Goal: Task Accomplishment & Management: Use online tool/utility

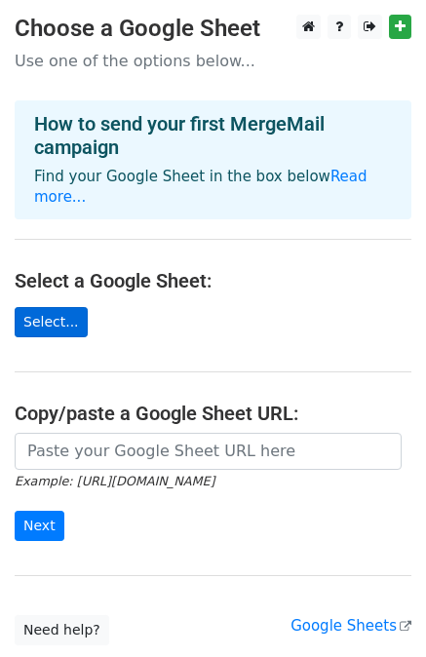
click at [46, 307] on link "Select..." at bounding box center [51, 322] width 73 height 30
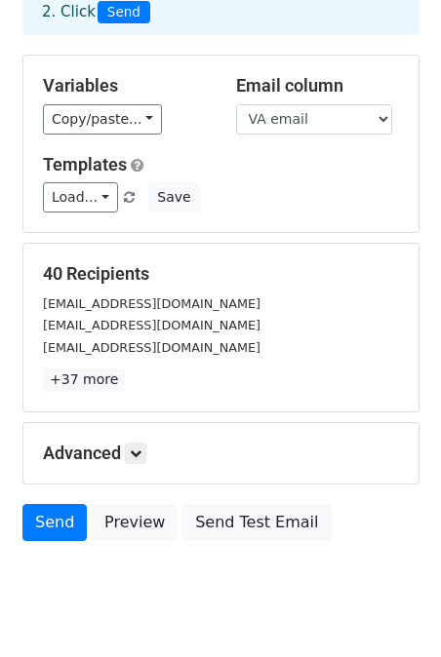
scroll to position [175, 0]
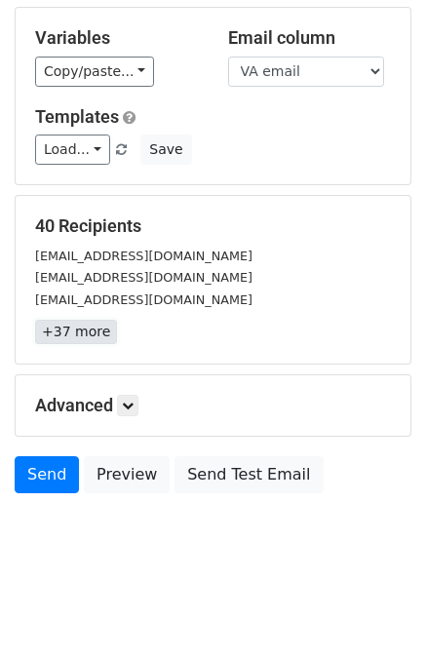
click at [82, 335] on link "+37 more" at bounding box center [76, 332] width 82 height 24
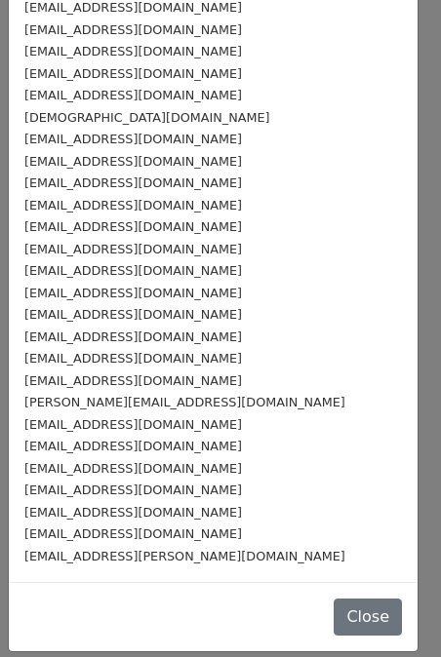
scroll to position [395, 0]
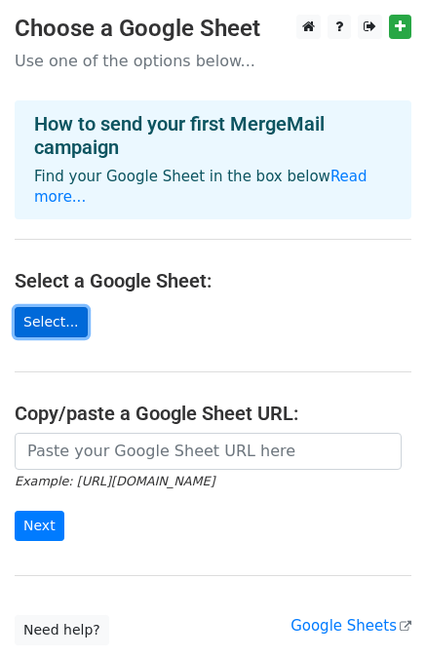
click at [58, 307] on link "Select..." at bounding box center [51, 322] width 73 height 30
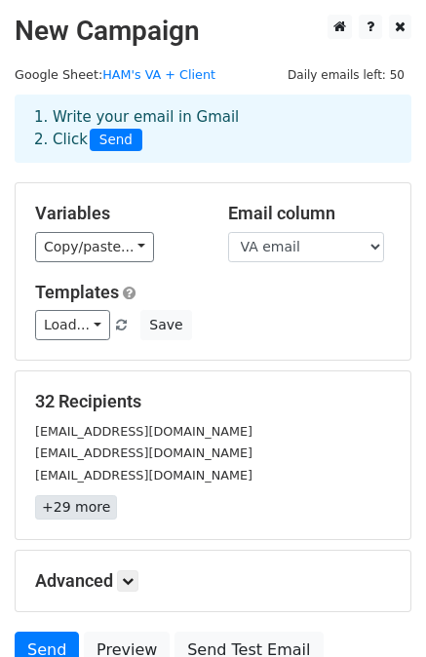
scroll to position [97, 0]
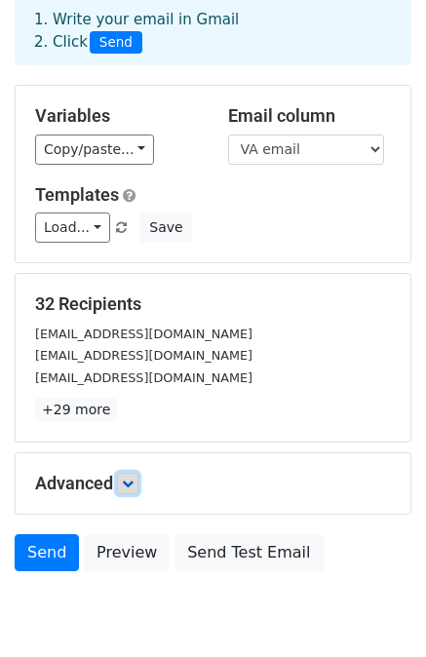
click at [134, 485] on icon at bounding box center [128, 484] width 12 height 12
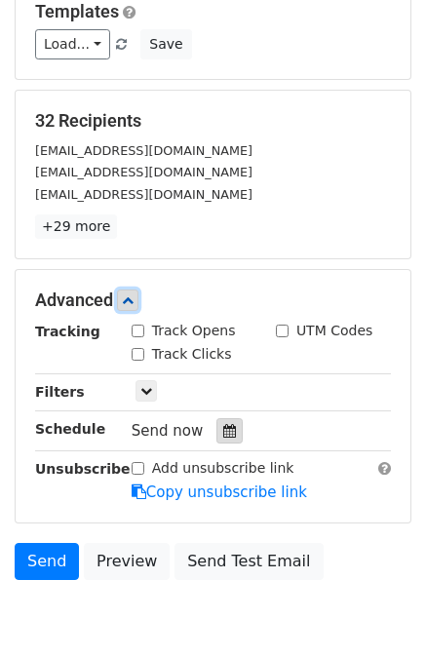
scroll to position [292, 0]
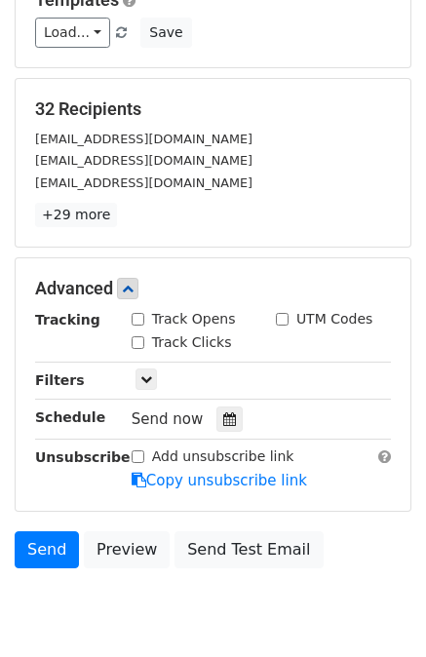
click at [140, 314] on input "Track Opens" at bounding box center [138, 319] width 13 height 13
checkbox input "true"
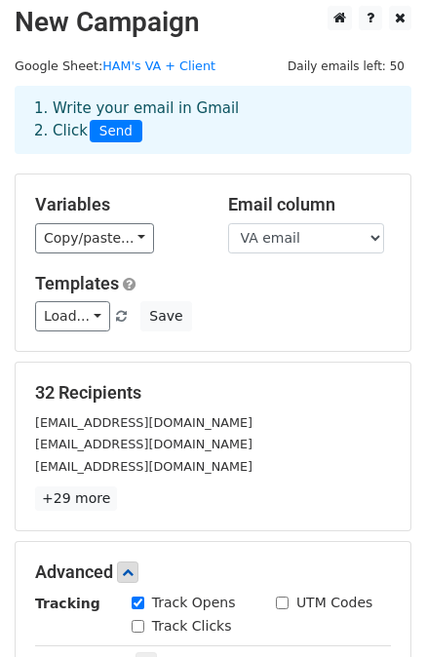
scroll to position [0, 0]
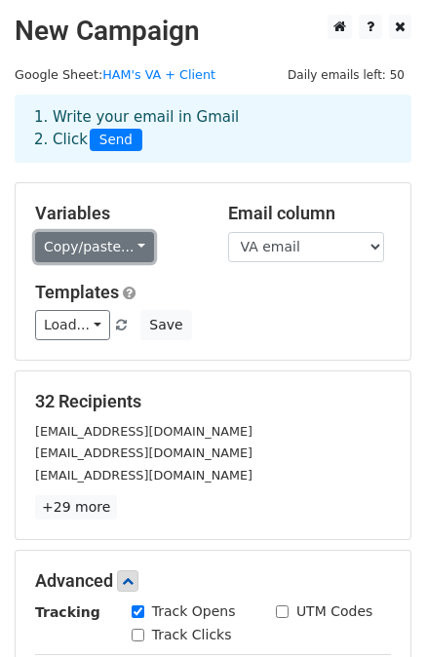
click at [128, 250] on link "Copy/paste..." at bounding box center [94, 247] width 119 height 30
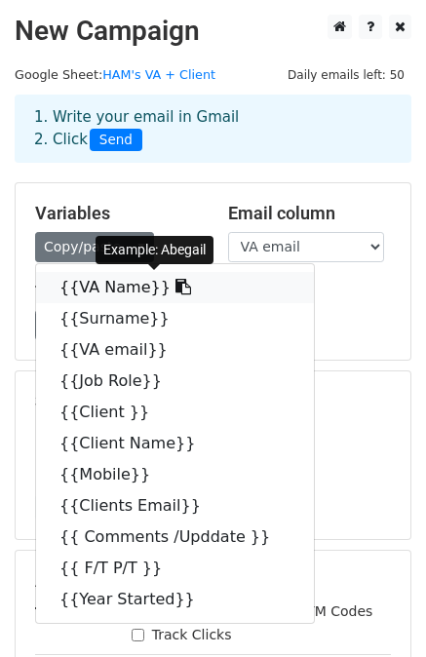
click at [105, 291] on link "{{VA Name}}" at bounding box center [175, 287] width 278 height 31
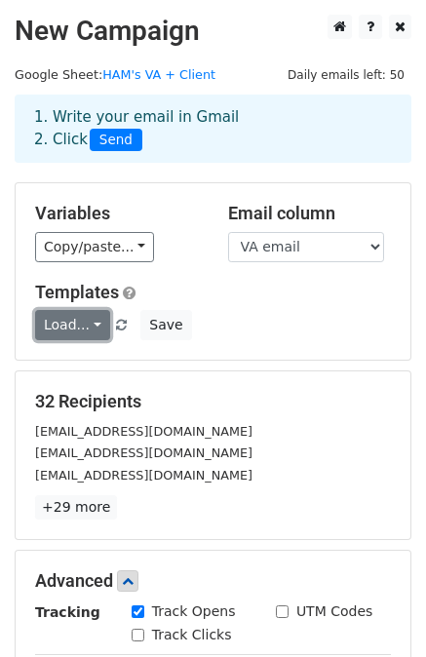
click at [90, 327] on link "Load..." at bounding box center [72, 325] width 75 height 30
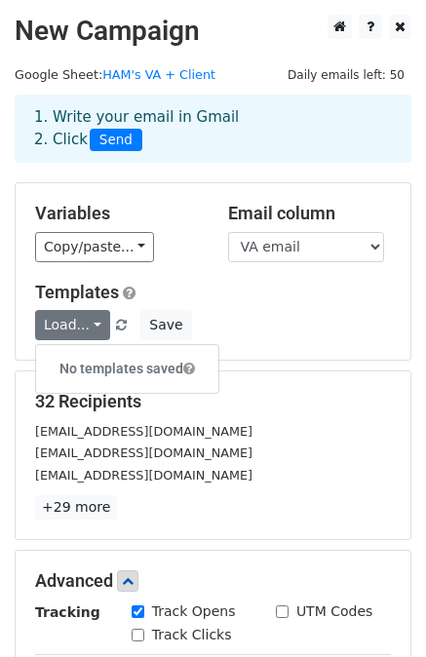
click at [213, 299] on h5 "Templates" at bounding box center [213, 292] width 356 height 21
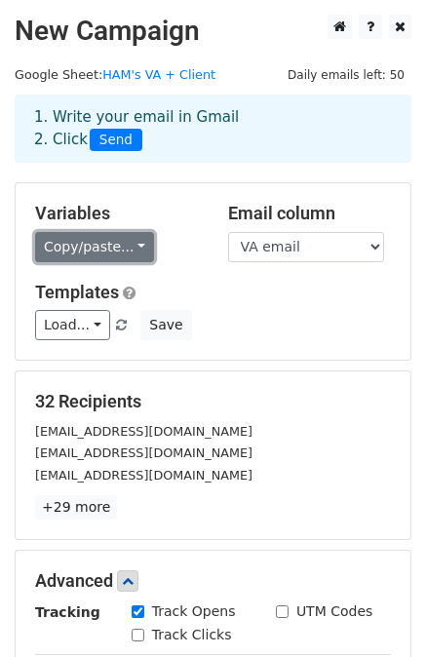
click at [127, 243] on link "Copy/paste..." at bounding box center [94, 247] width 119 height 30
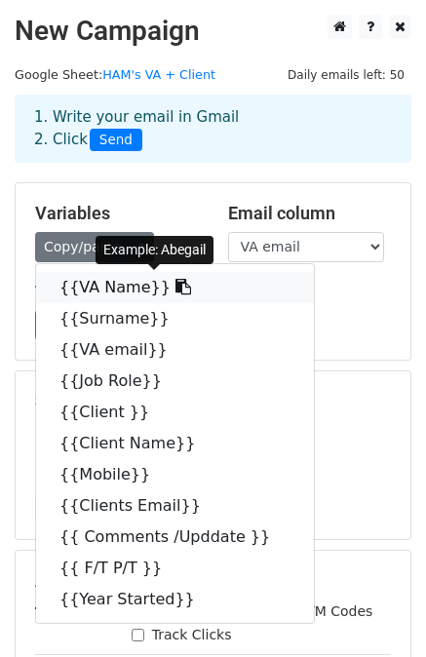
click at [111, 293] on link "{{VA Name}}" at bounding box center [175, 287] width 278 height 31
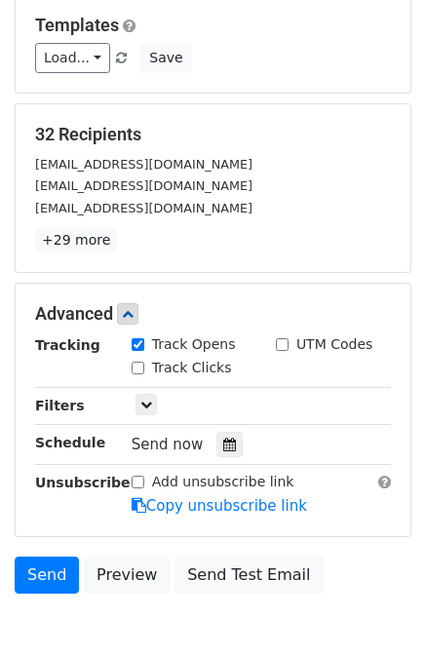
scroll to position [365, 0]
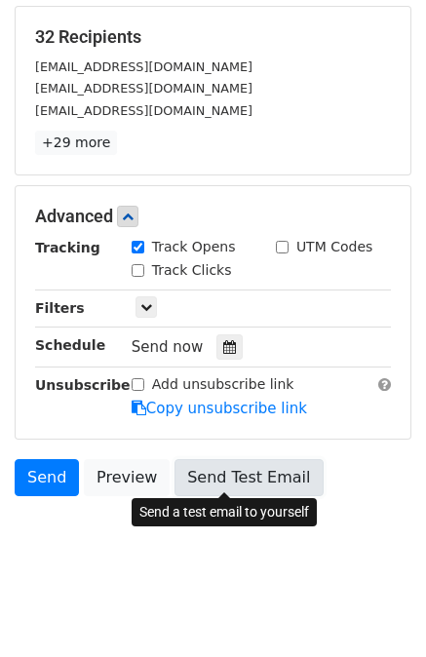
click at [235, 473] on link "Send Test Email" at bounding box center [248, 477] width 148 height 37
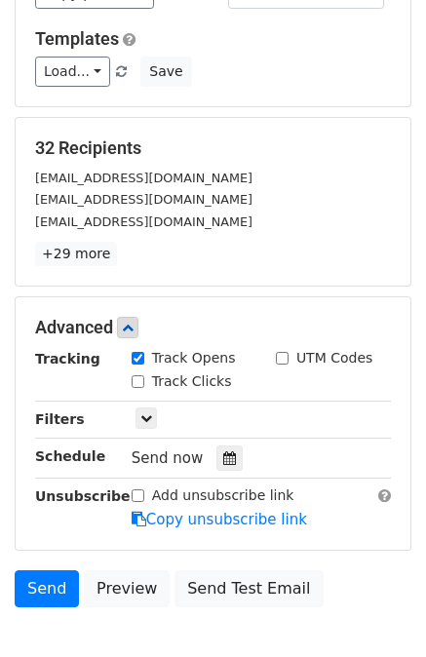
scroll to position [292, 0]
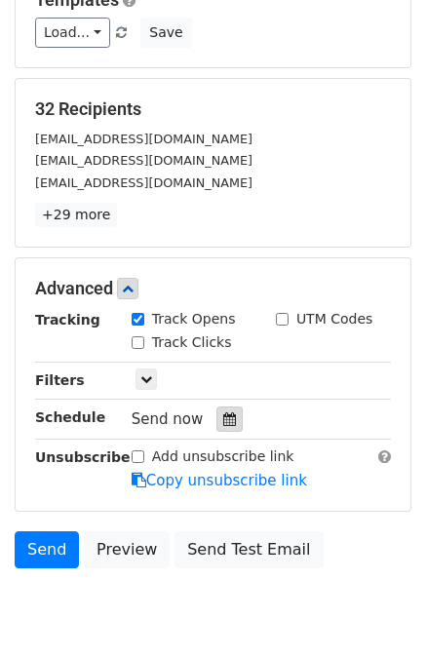
click at [229, 419] on div at bounding box center [229, 418] width 26 height 25
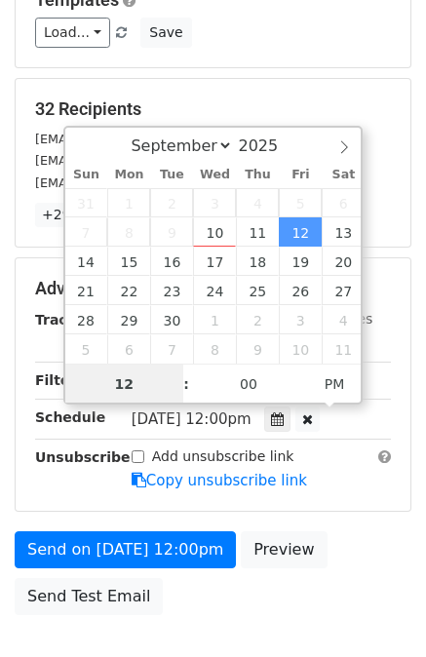
scroll to position [0, 0]
type input "2025-09-12 13:00"
type input "01"
click at [179, 375] on span at bounding box center [177, 374] width 14 height 19
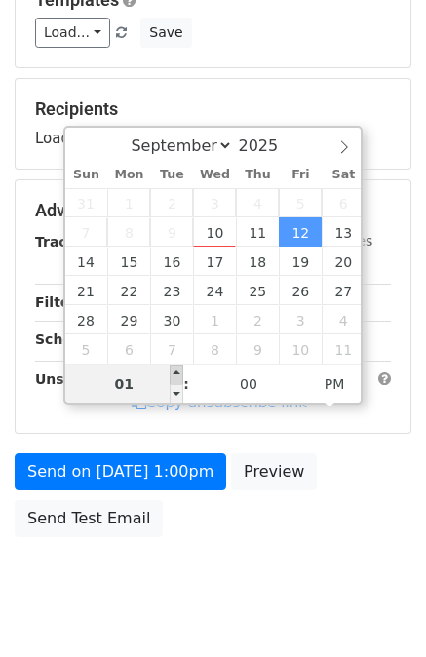
type input "2025-09-12 14:00"
type input "02"
click at [179, 375] on span at bounding box center [177, 374] width 14 height 19
type input "2025-09-12 15:00"
type input "03"
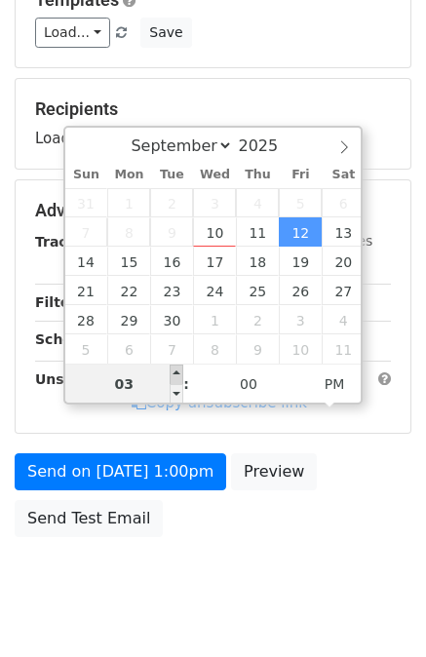
click at [179, 375] on span at bounding box center [177, 374] width 14 height 19
type input "2025-09-12 16:00"
type input "04"
click at [179, 375] on span at bounding box center [177, 374] width 14 height 19
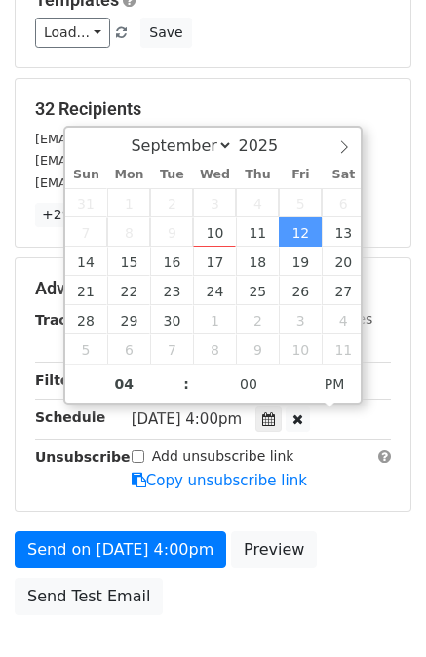
click at [365, 505] on div "Advanced Tracking Track Opens UTM Codes Track Clicks Filters Only include sprea…" at bounding box center [213, 384] width 395 height 252
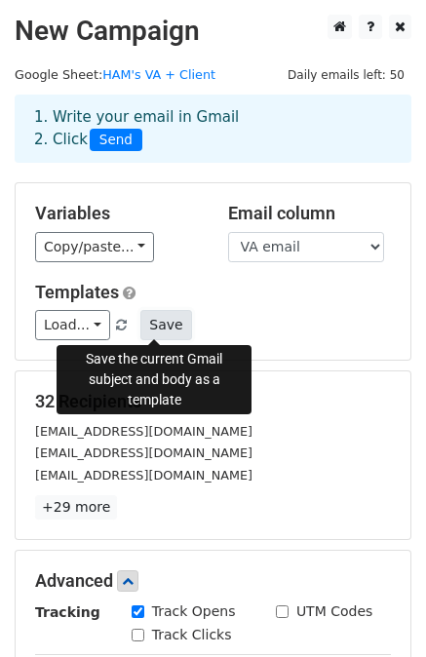
click at [156, 322] on button "Save" at bounding box center [165, 325] width 51 height 30
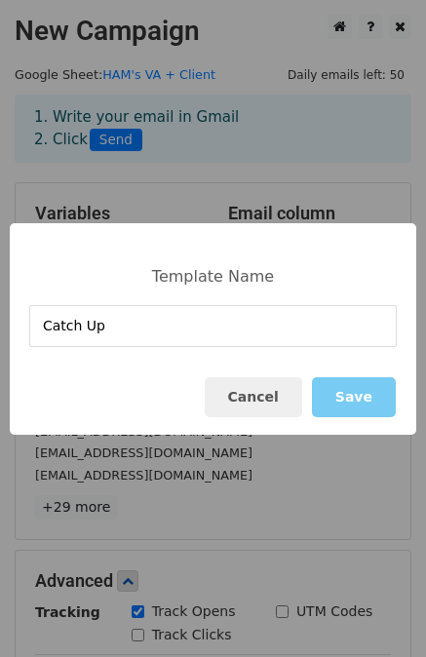
type input "Catch Up"
click at [365, 404] on button "Save" at bounding box center [354, 397] width 84 height 40
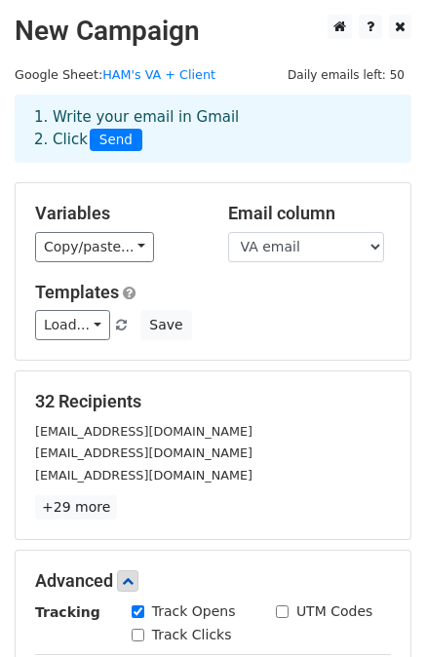
click at [368, 197] on div "Variables Copy/paste... {{VA Name}} {{Surname}} {{VA email}} {{Job Role}} {{Cli…" at bounding box center [213, 271] width 395 height 176
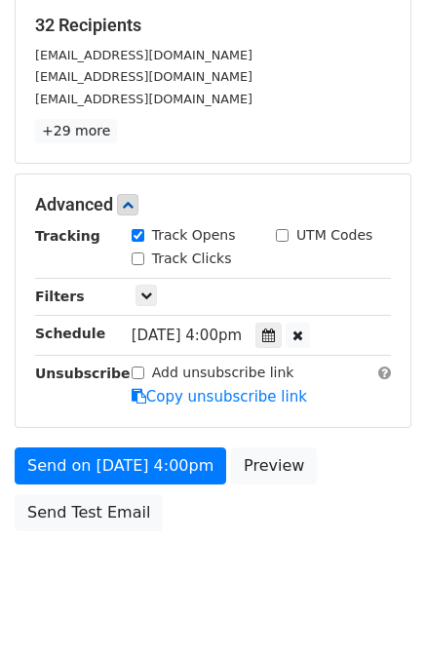
scroll to position [390, 0]
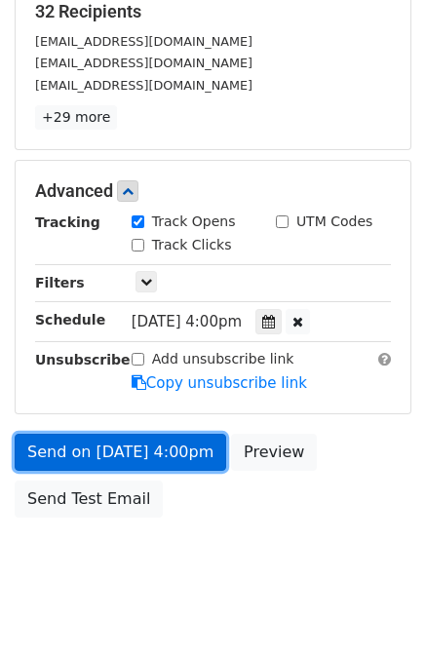
click at [176, 450] on link "Send on Sep 12 at 4:00pm" at bounding box center [120, 452] width 211 height 37
